Goal: Book appointment/travel/reservation

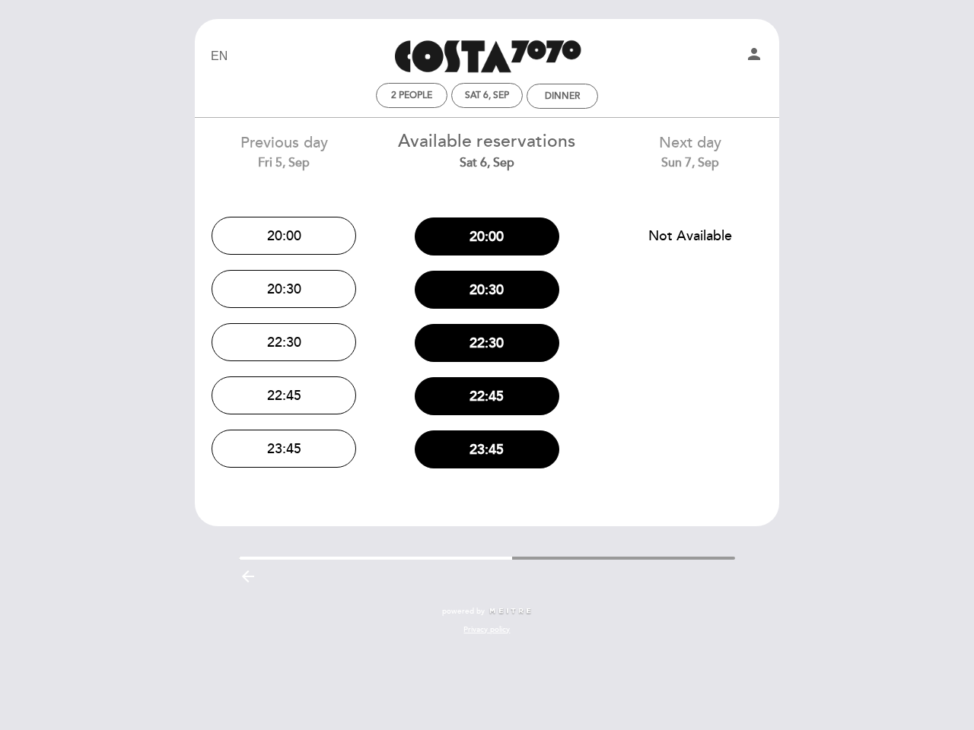
click at [487, 365] on div "22:30" at bounding box center [487, 342] width 180 height 53
click at [754, 56] on icon "person" at bounding box center [754, 54] width 18 height 18
click at [412, 95] on span "2 people" at bounding box center [411, 95] width 41 height 11
click at [487, 95] on div "2 people Sat 6, Sep Dinner" at bounding box center [486, 96] width 575 height 27
click at [562, 96] on div "2 people Sat 6, Sep Dinner" at bounding box center [486, 96] width 575 height 27
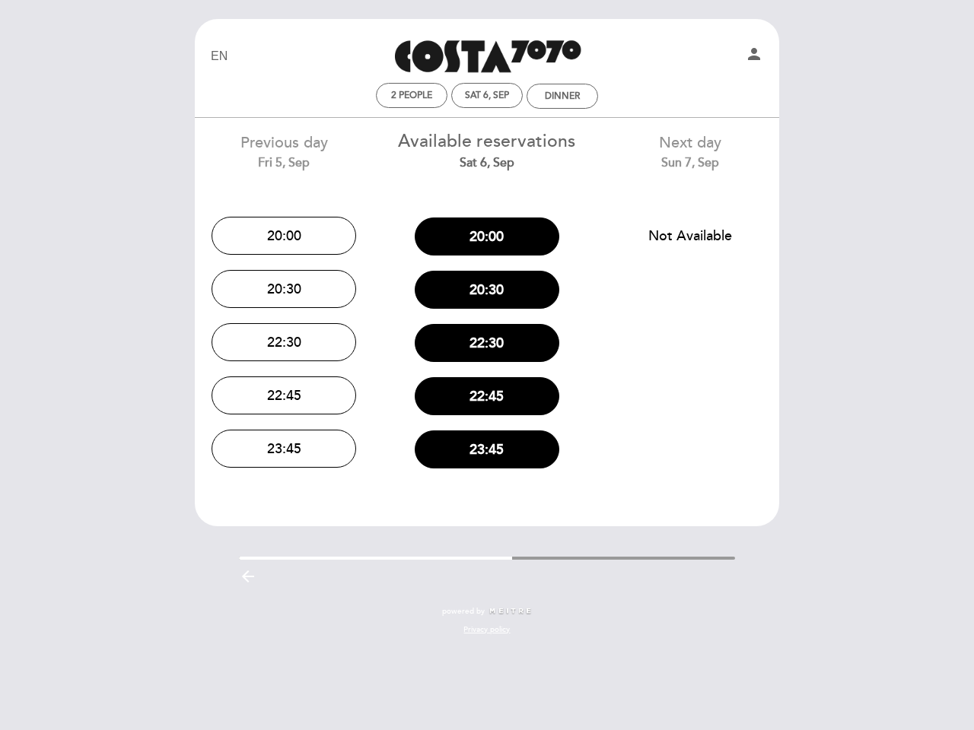
click at [284, 236] on button "20:00" at bounding box center [283, 236] width 145 height 38
click at [284, 289] on button "20:30" at bounding box center [283, 289] width 145 height 38
click at [284, 342] on button "22:30" at bounding box center [283, 342] width 145 height 38
click at [284, 396] on div "EN ES PT Costa 7070 person 2 people Sat 6, Sep Dinner Welcome Welcome, Change u…" at bounding box center [486, 334] width 607 height 631
click at [284, 449] on div "EN ES PT Costa 7070 person 2 people Sat 6, Sep Dinner Welcome Welcome, Change u…" at bounding box center [486, 334] width 607 height 631
